Goal: Task Accomplishment & Management: Complete application form

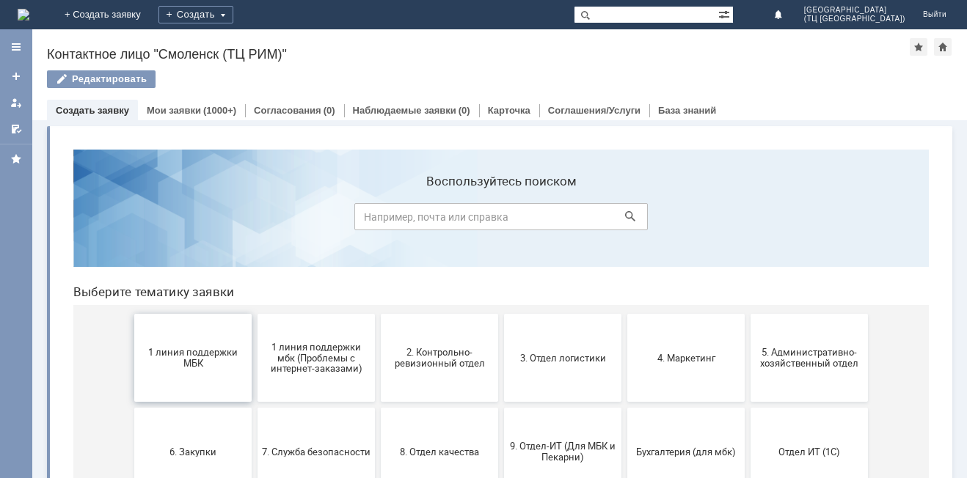
click at [184, 351] on span "1 линия поддержки МБК" at bounding box center [193, 358] width 109 height 22
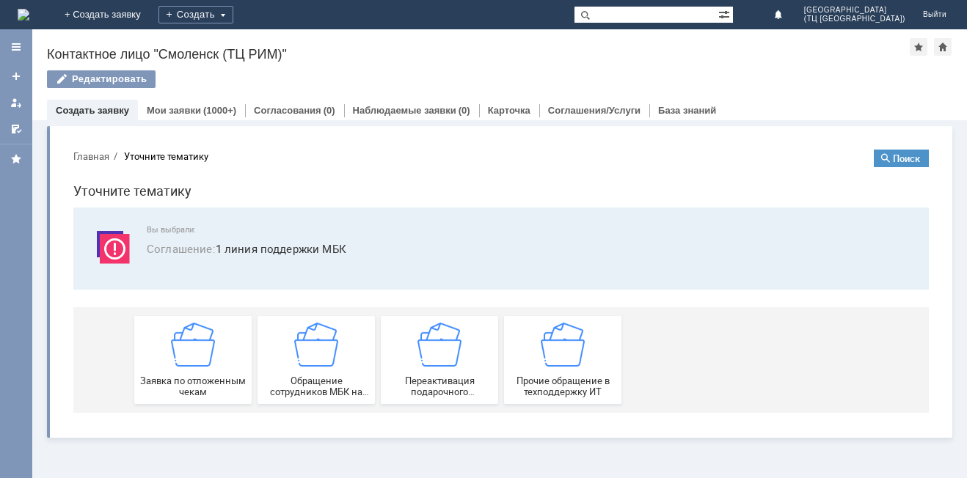
click at [184, 351] on img at bounding box center [193, 345] width 44 height 44
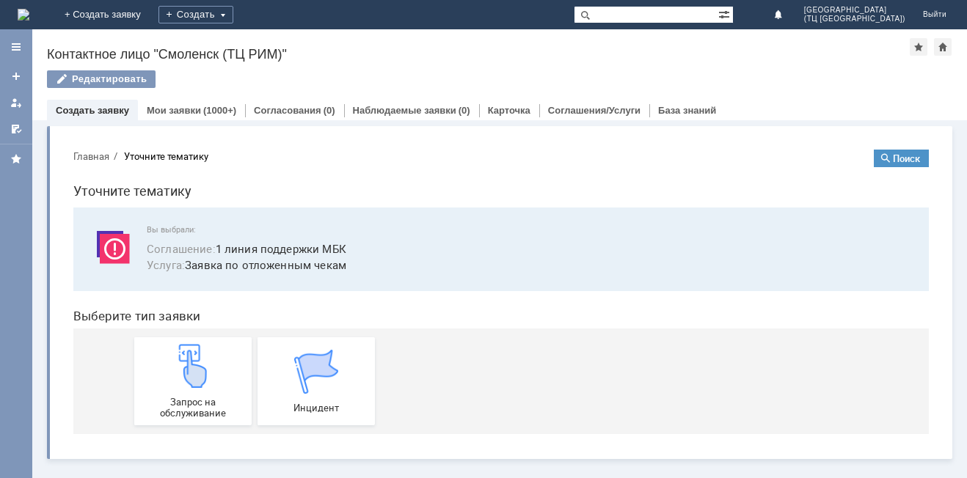
click at [184, 351] on img at bounding box center [193, 366] width 44 height 44
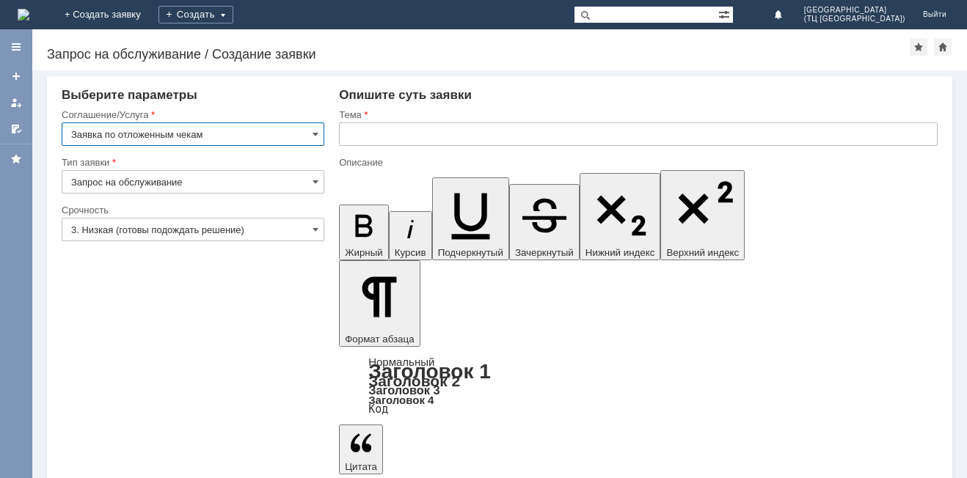
click at [388, 134] on input "text" at bounding box center [638, 133] width 598 height 23
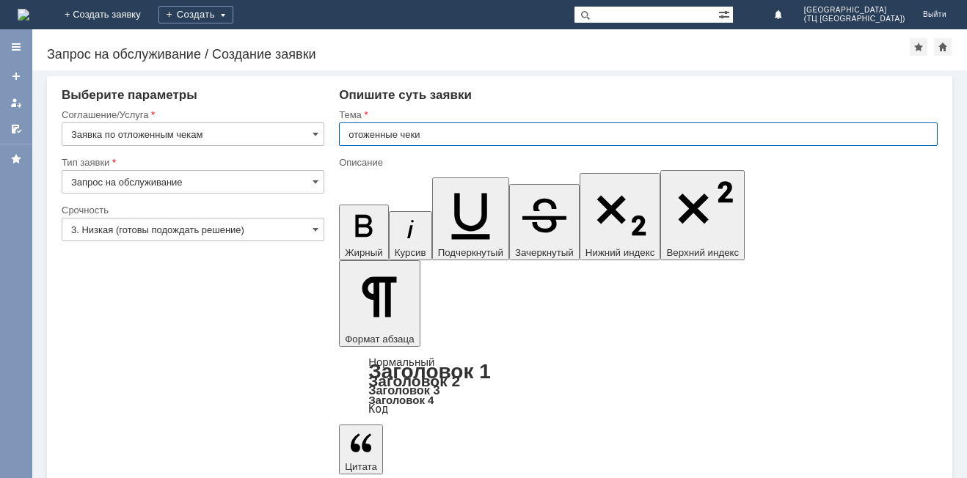
click at [361, 133] on input "отоженные чеки" at bounding box center [638, 133] width 598 height 23
click at [452, 128] on input "отложенные чеки" at bounding box center [638, 133] width 598 height 23
type input "отложенные чеки от [DATE]"
